Goal: Information Seeking & Learning: Understand process/instructions

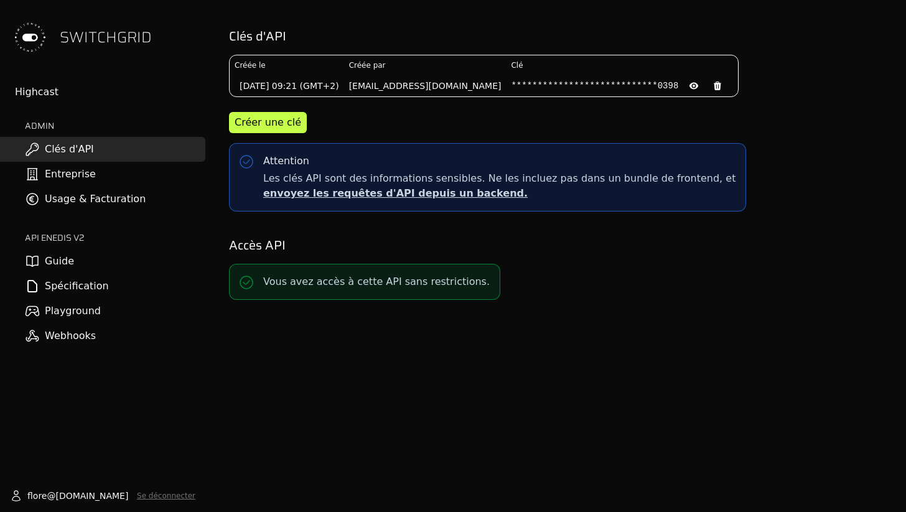
click at [75, 268] on link "Guide" at bounding box center [102, 261] width 205 height 25
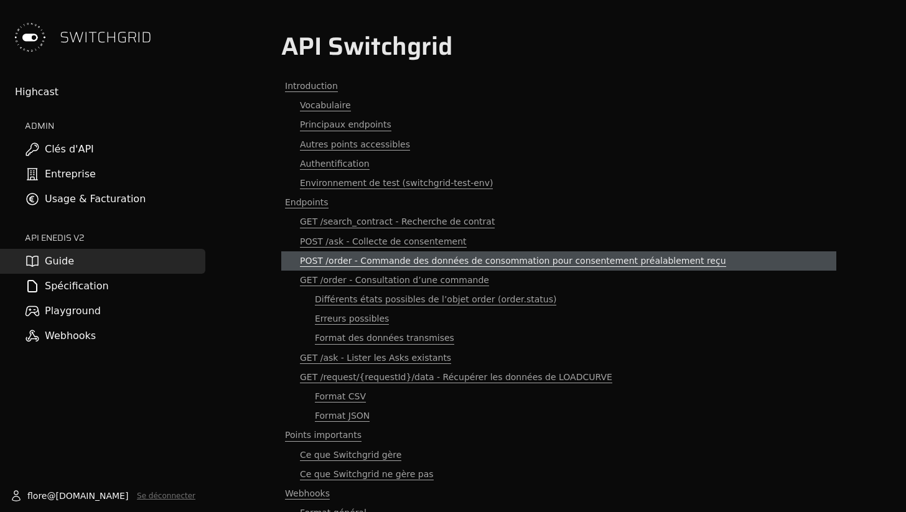
click at [364, 260] on span "POST /order - Commande des données de consommation pour consentement préalablem…" at bounding box center [513, 261] width 426 height 12
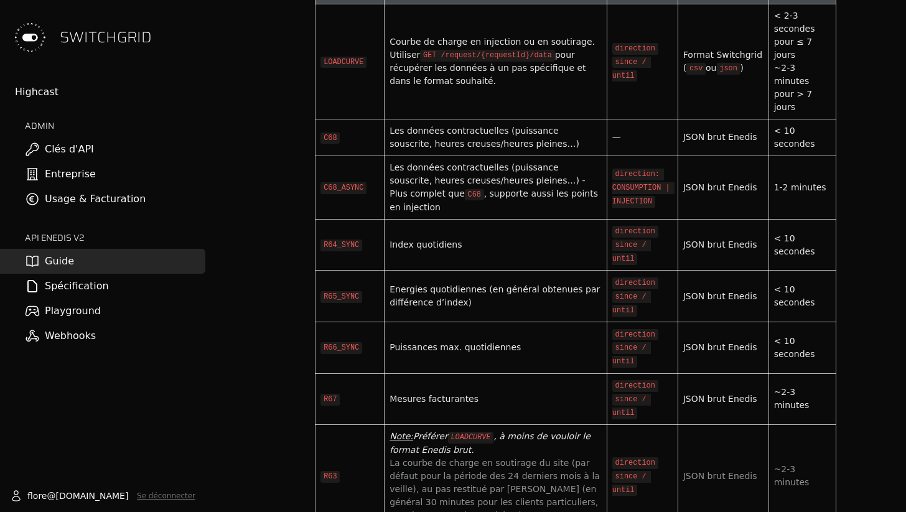
scroll to position [4535, 0]
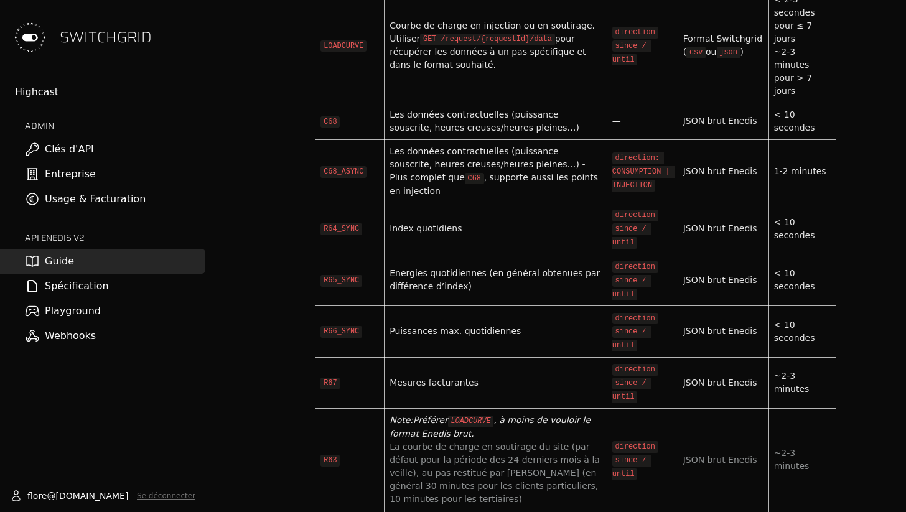
click at [551, 442] on span "La courbe de charge en soutirage du site (par défaut pour la période des 24 der…" at bounding box center [495, 473] width 213 height 62
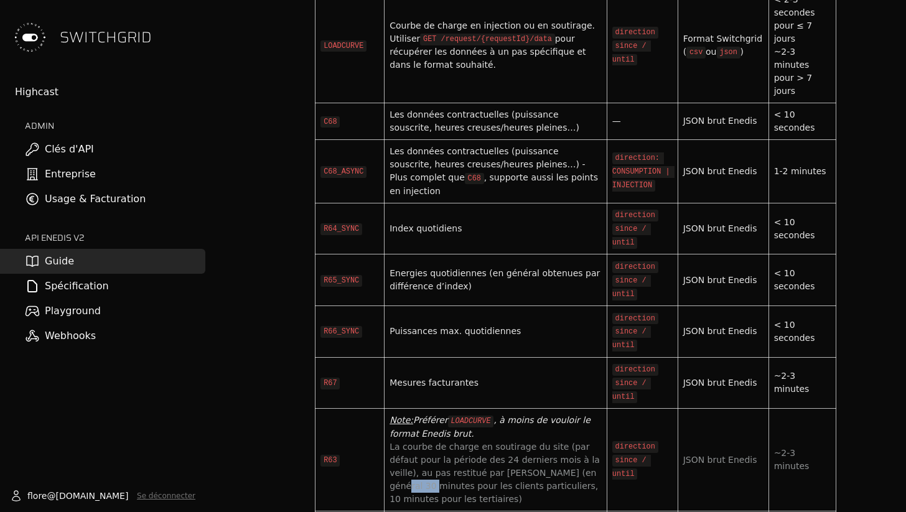
click at [551, 442] on span "La courbe de charge en soutirage du site (par défaut pour la période des 24 der…" at bounding box center [495, 473] width 213 height 62
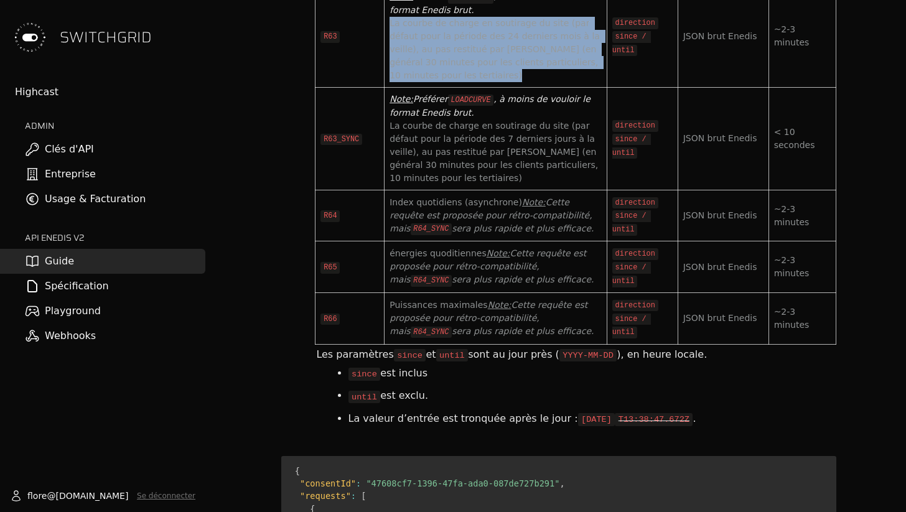
scroll to position [4966, 0]
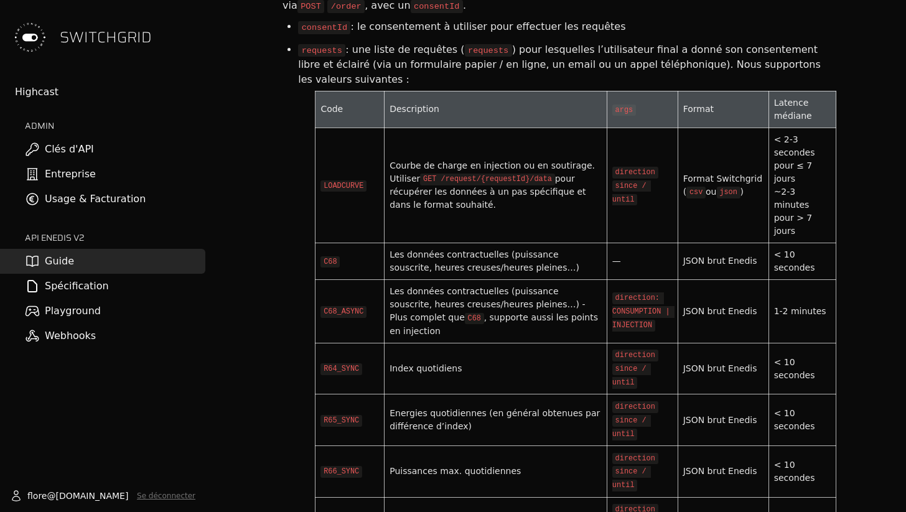
scroll to position [4388, 0]
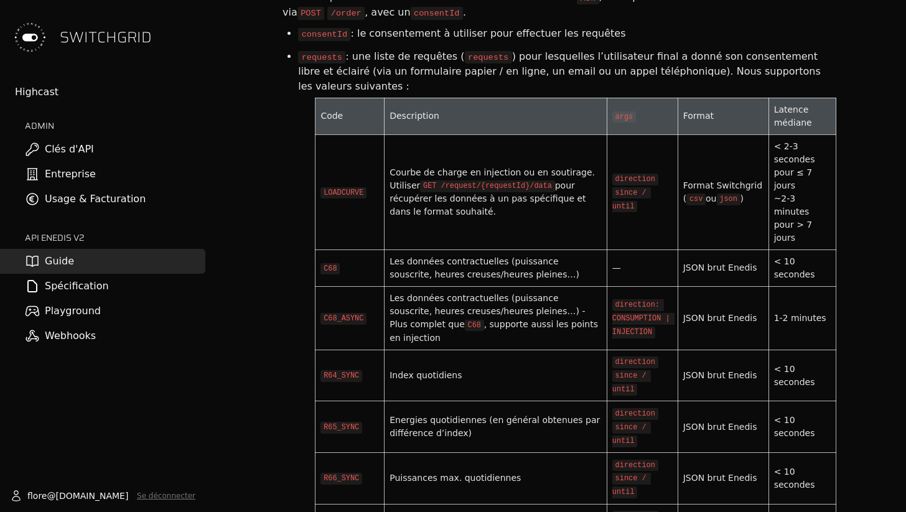
click at [641, 299] on code "direction: CONSUMPTION | INJECTION" at bounding box center [643, 318] width 62 height 39
copy code "CONSUMPTION"
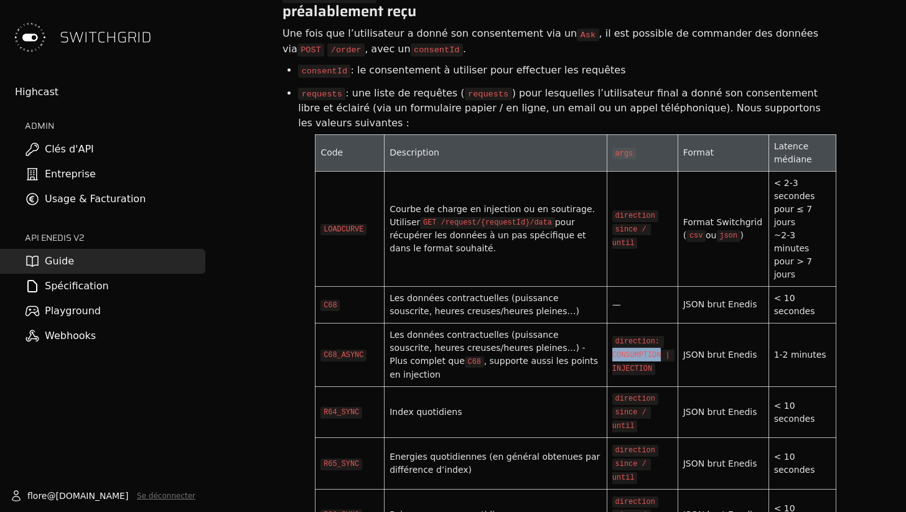
scroll to position [4350, 0]
click at [85, 283] on link "Spécification" at bounding box center [102, 286] width 205 height 25
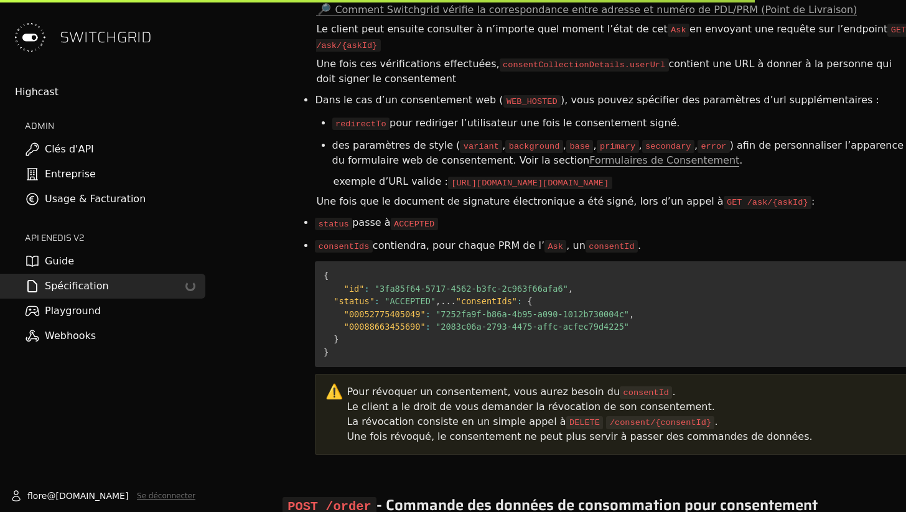
scroll to position [4862, 0]
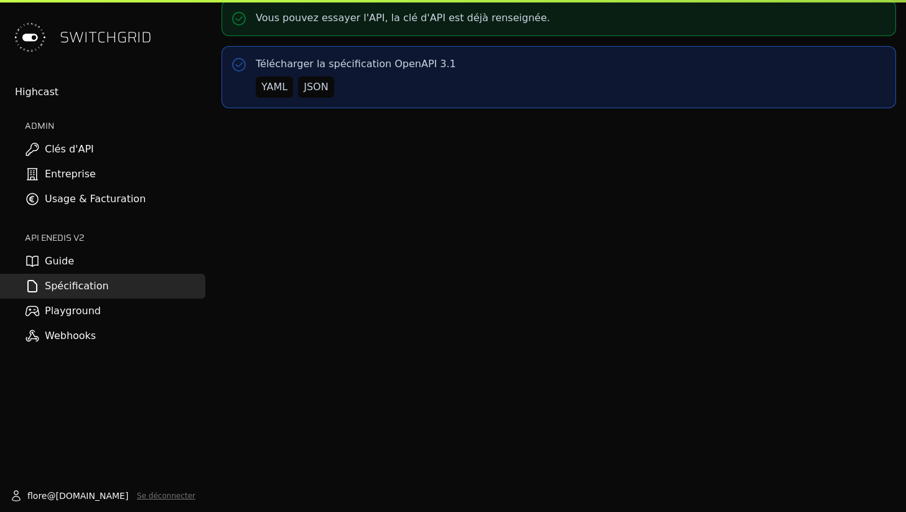
select select "**********"
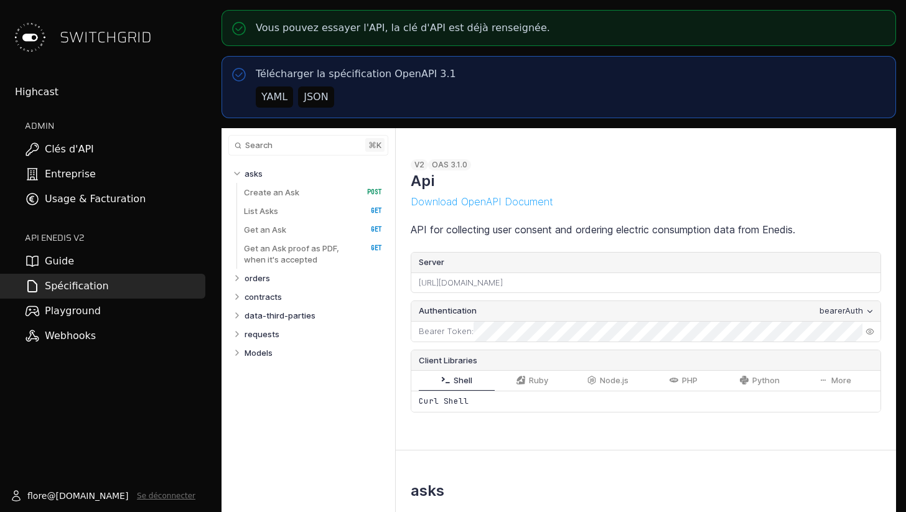
select select "**********"
click at [84, 289] on link "Spécification" at bounding box center [102, 286] width 205 height 25
select select "**********"
click at [60, 260] on link "Guide" at bounding box center [102, 261] width 205 height 25
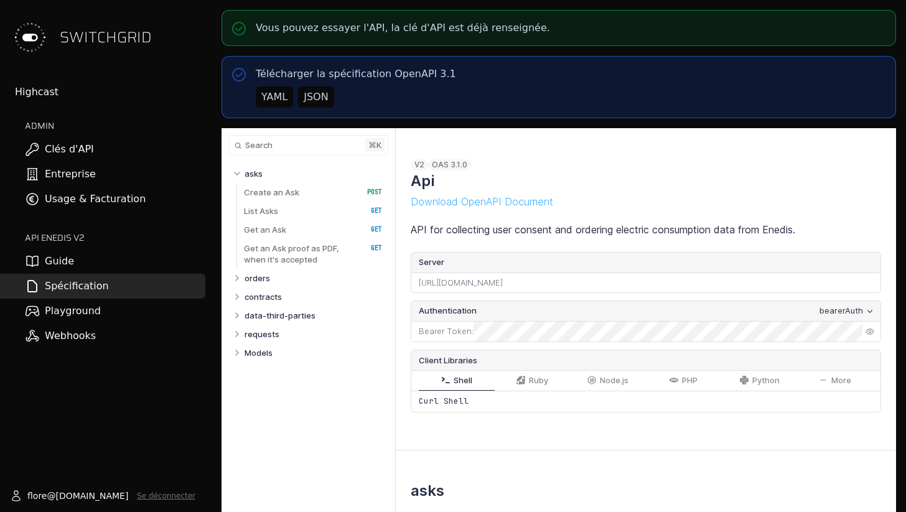
select select "**********"
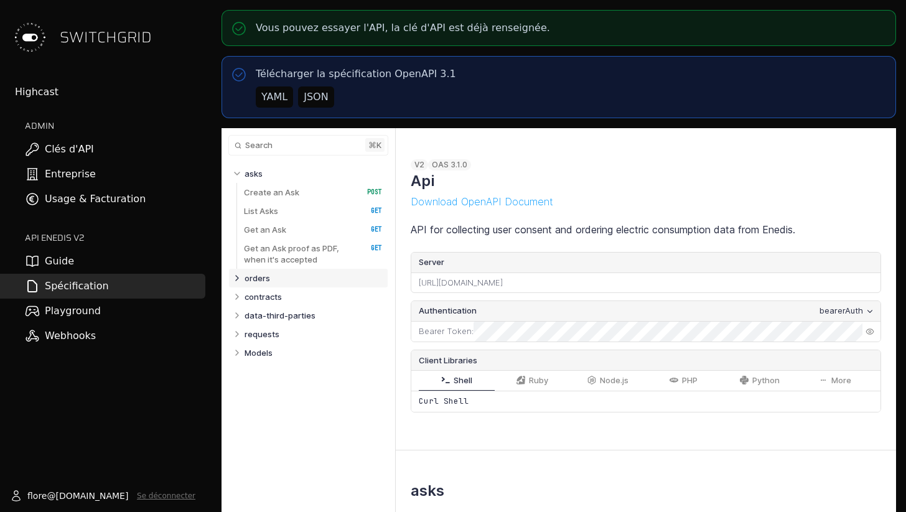
click at [238, 278] on icon "Table of contents for Api" at bounding box center [237, 278] width 10 height 10
select select "**********"
click at [280, 301] on link "/order   HTTP Method: POST" at bounding box center [313, 296] width 138 height 19
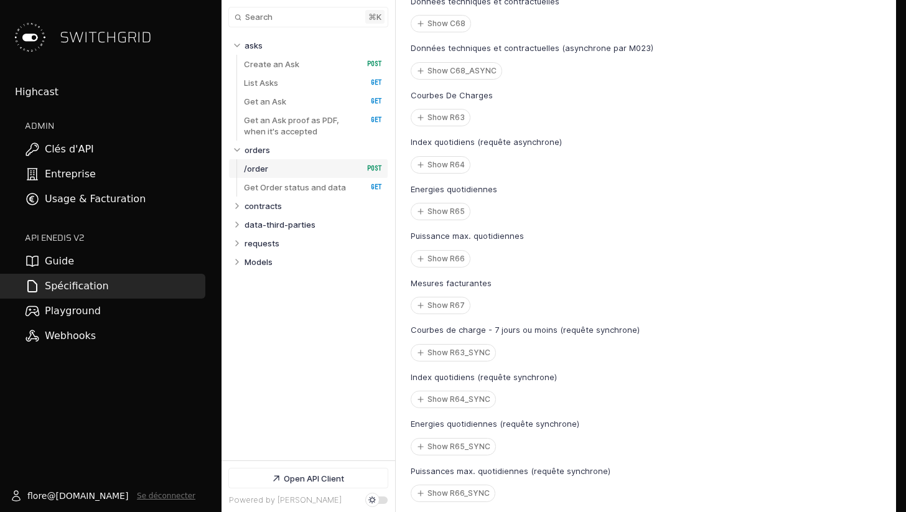
scroll to position [5397, 0]
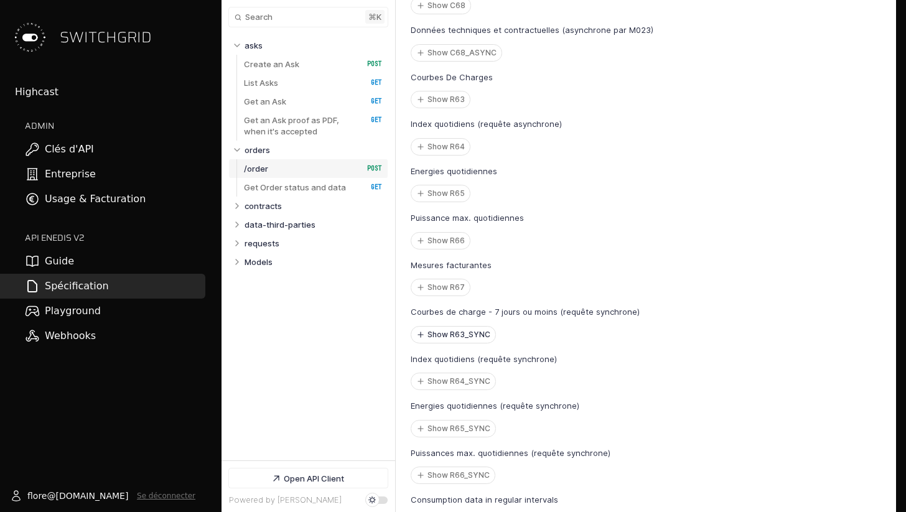
click at [476, 343] on button "Show R63_SYNC" at bounding box center [453, 335] width 84 height 16
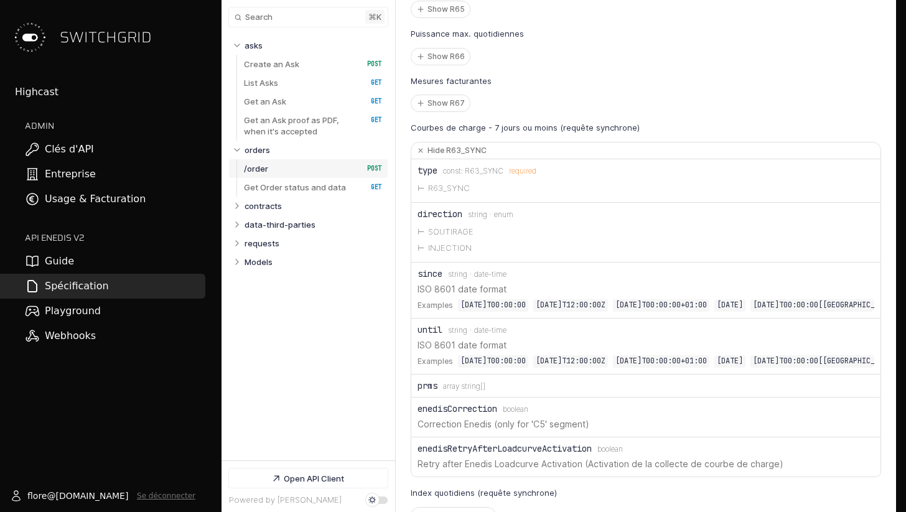
scroll to position [5582, 0]
click at [454, 255] on li "INJECTION" at bounding box center [645, 247] width 457 height 16
copy li "INJECTION"
click at [453, 239] on li "SOUTIRAGE" at bounding box center [645, 231] width 457 height 16
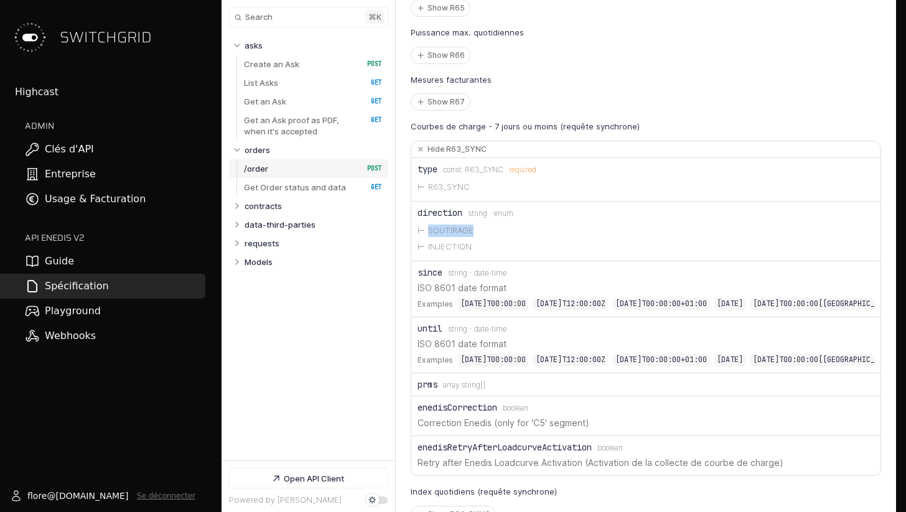
click at [453, 239] on li "SOUTIRAGE" at bounding box center [645, 231] width 457 height 16
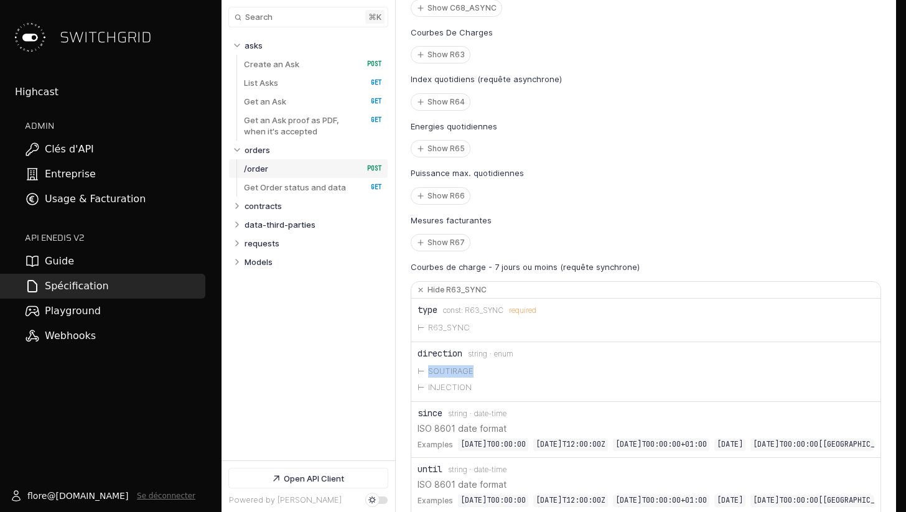
scroll to position [5386, 0]
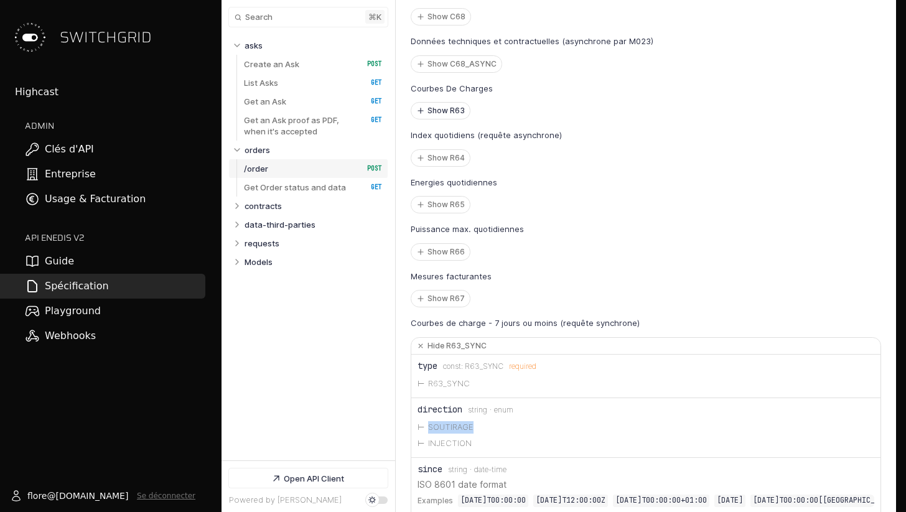
click at [439, 119] on button "Show R63" at bounding box center [440, 111] width 58 height 16
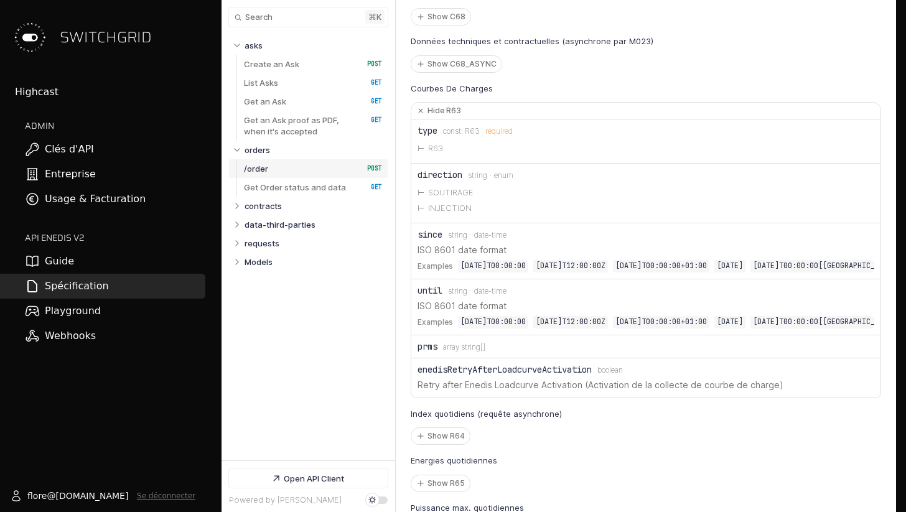
click at [444, 201] on li "SOUTIRAGE" at bounding box center [645, 193] width 457 height 16
copy li "SOUTIRAGE"
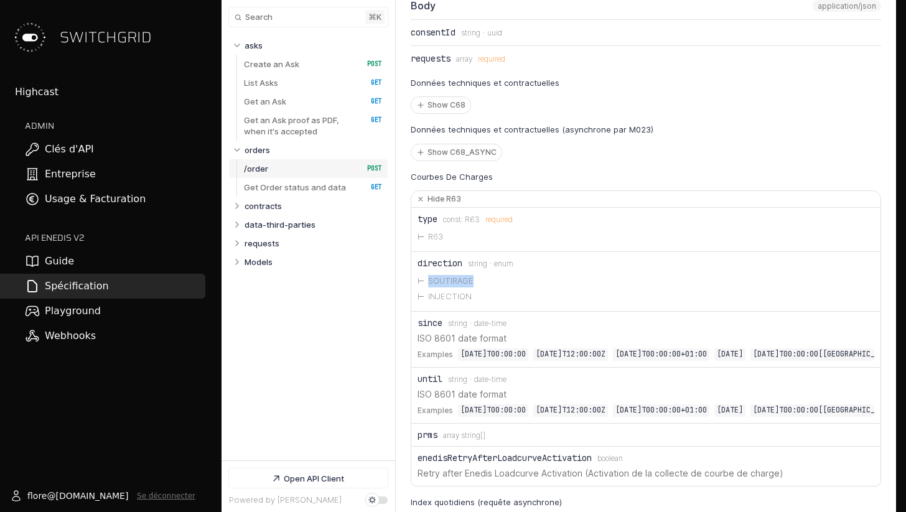
scroll to position [5291, 0]
